Goal: Navigation & Orientation: Find specific page/section

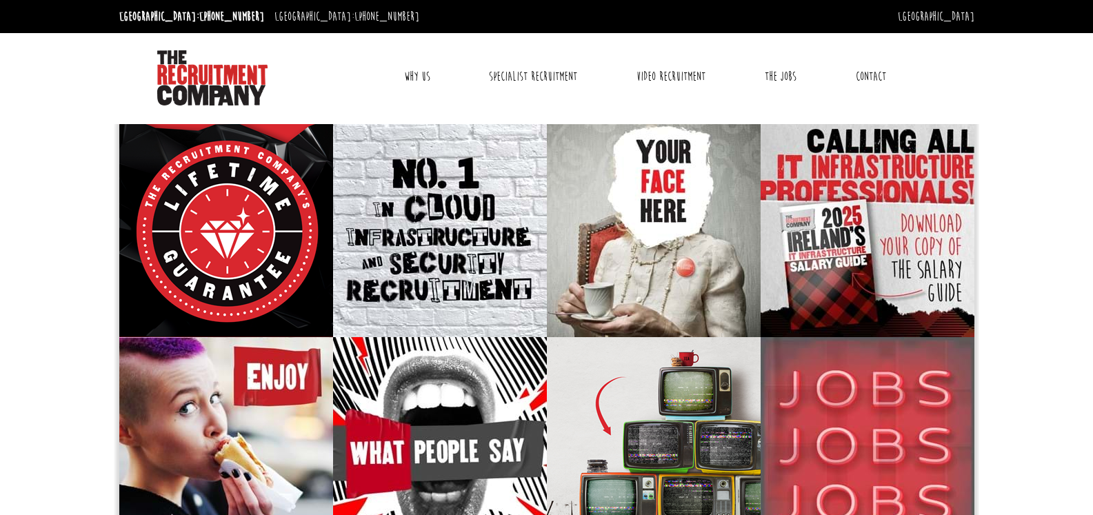
click at [764, 74] on link "The Jobs" at bounding box center [780, 76] width 52 height 34
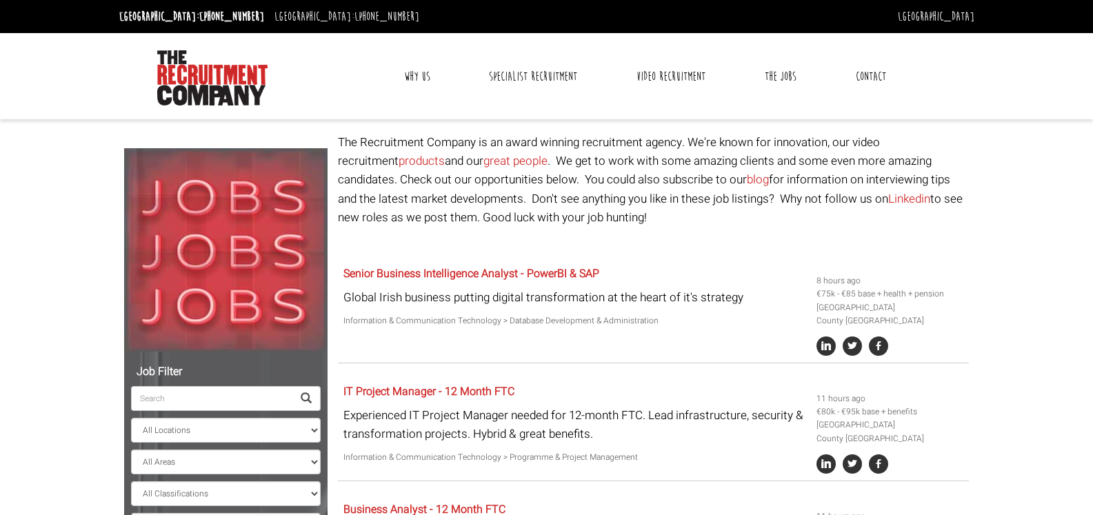
select select "[GEOGRAPHIC_DATA]"
click at [414, 77] on link "Why Us" at bounding box center [417, 76] width 47 height 34
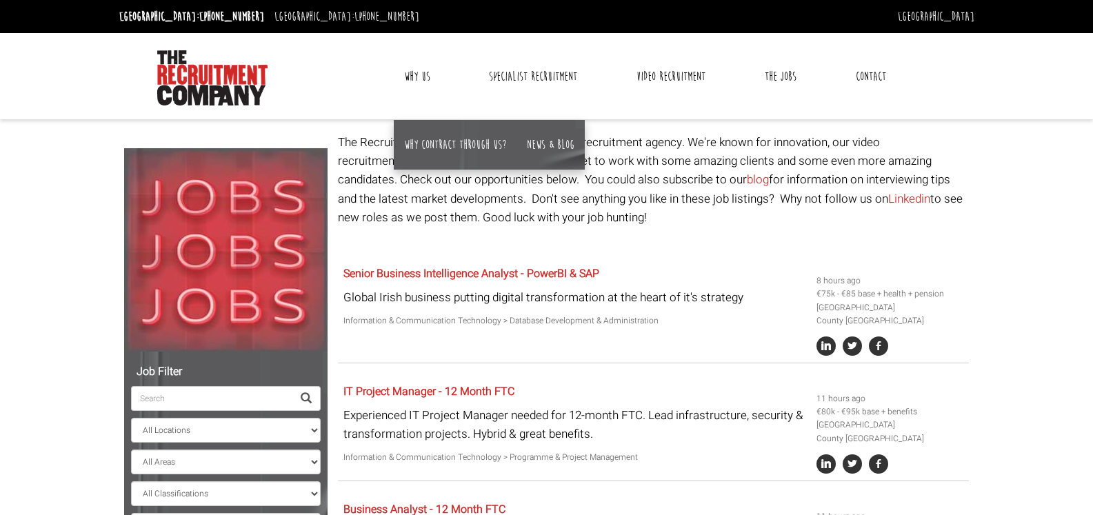
click at [430, 87] on link "Why Us" at bounding box center [417, 76] width 47 height 34
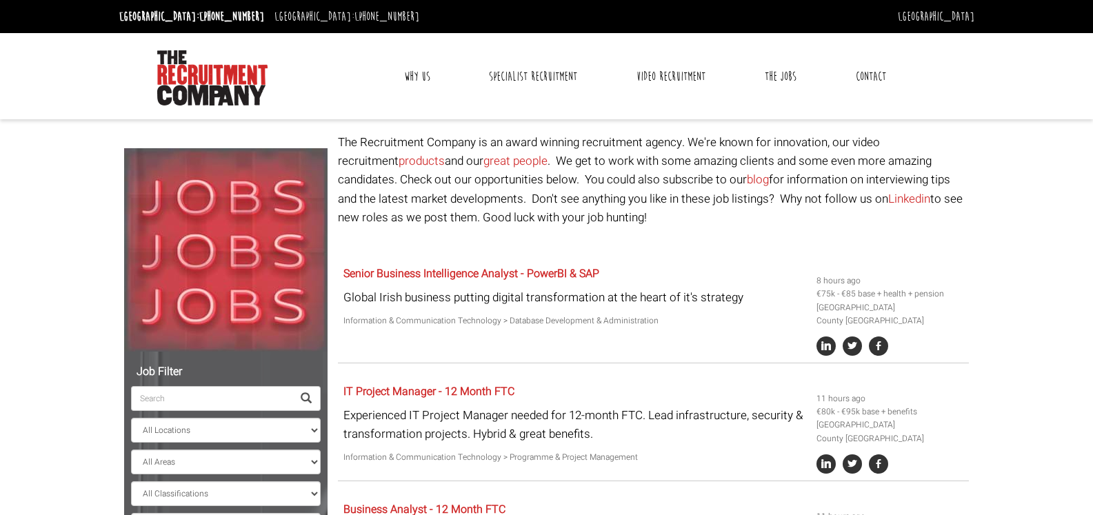
click at [412, 76] on link "Why Us" at bounding box center [417, 76] width 47 height 34
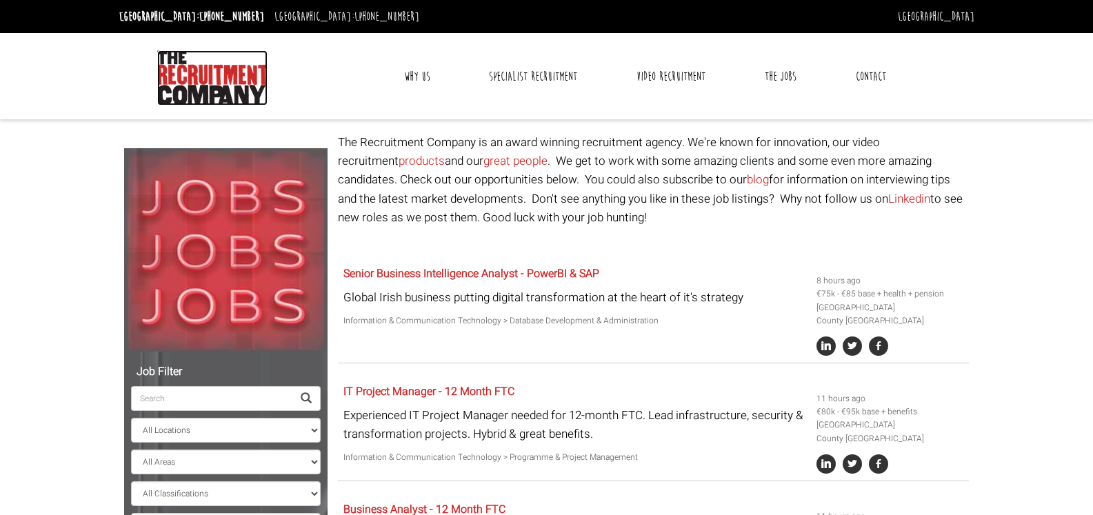
click at [215, 60] on img at bounding box center [212, 77] width 110 height 55
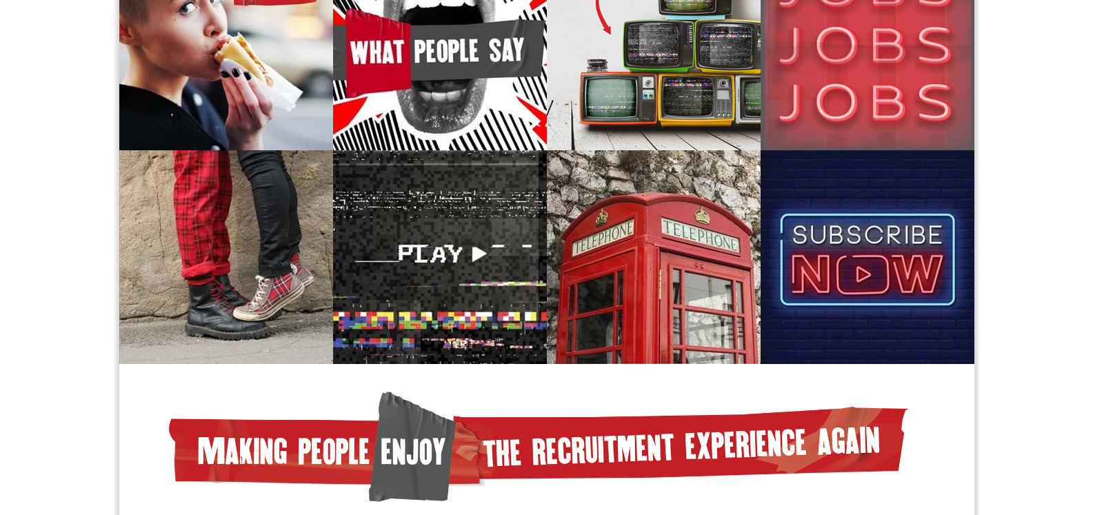
scroll to position [539, 0]
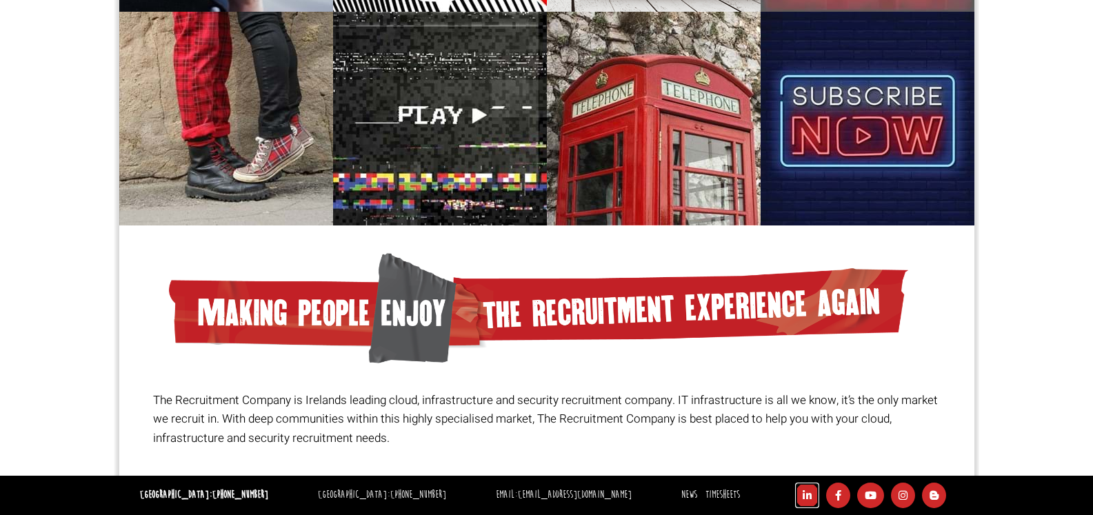
click at [795, 489] on link at bounding box center [807, 495] width 24 height 13
